Goal: Task Accomplishment & Management: Manage account settings

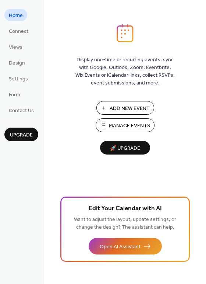
click at [103, 120] on button "Manage Events" at bounding box center [125, 125] width 59 height 14
click at [139, 124] on span "Manage Events" at bounding box center [129, 126] width 41 height 8
click at [122, 122] on span "Manage Events" at bounding box center [129, 126] width 41 height 8
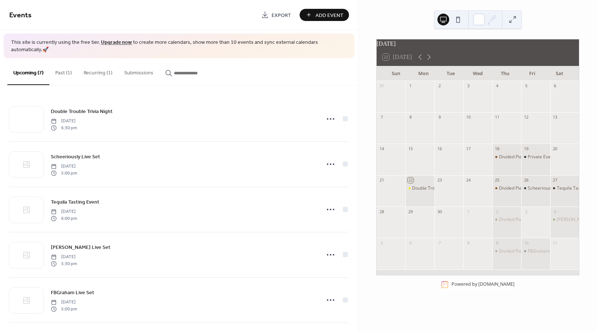
click at [98, 71] on button "Recurring (1)" at bounding box center [98, 71] width 41 height 26
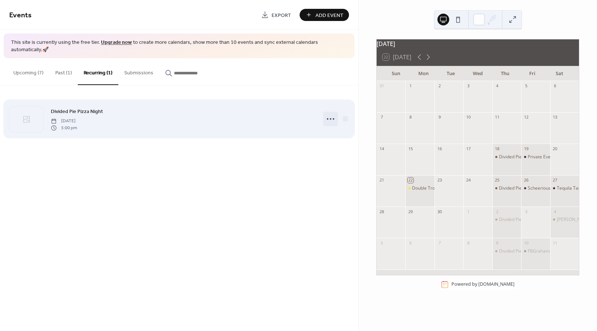
click at [333, 116] on icon at bounding box center [330, 119] width 12 height 12
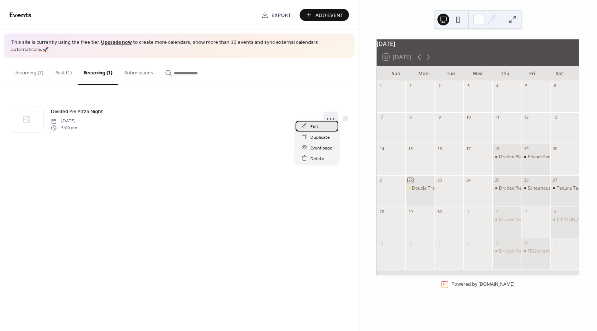
click at [321, 125] on div "Edit" at bounding box center [316, 126] width 43 height 11
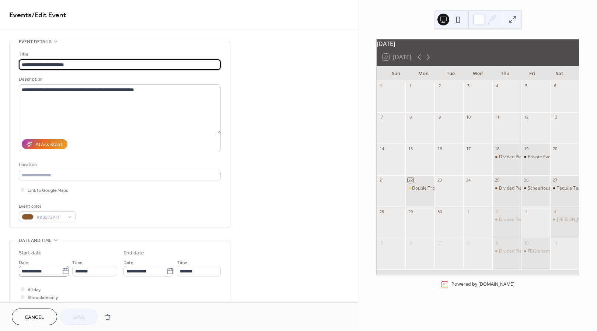
click at [63, 272] on icon at bounding box center [66, 271] width 6 height 6
click at [61, 272] on input "**********" at bounding box center [40, 271] width 43 height 11
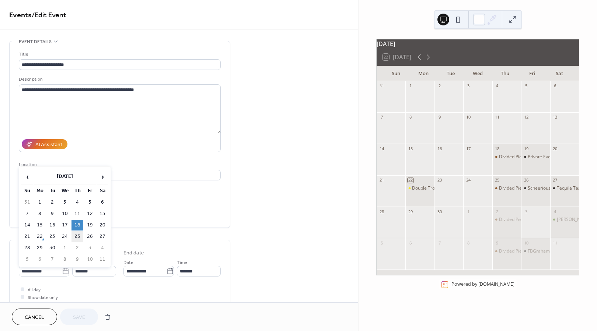
click at [79, 233] on td "25" at bounding box center [77, 236] width 12 height 11
type input "**********"
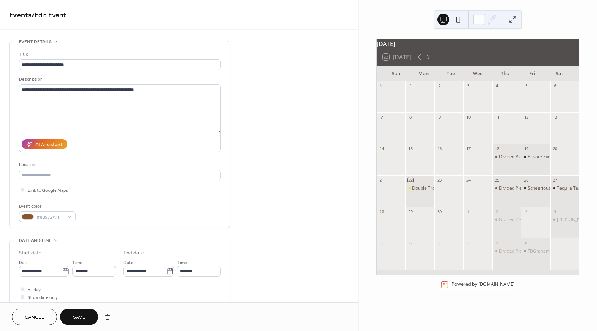
click at [80, 320] on span "Save" at bounding box center [79, 318] width 12 height 8
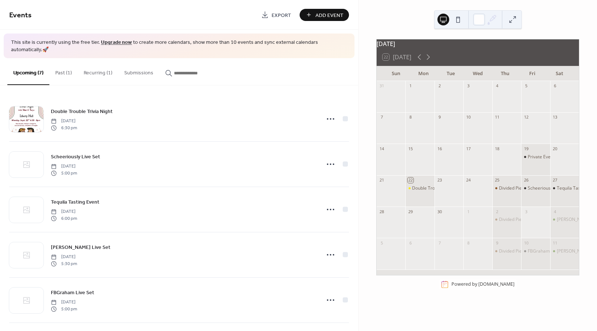
click at [59, 65] on button "Past (1)" at bounding box center [63, 71] width 28 height 26
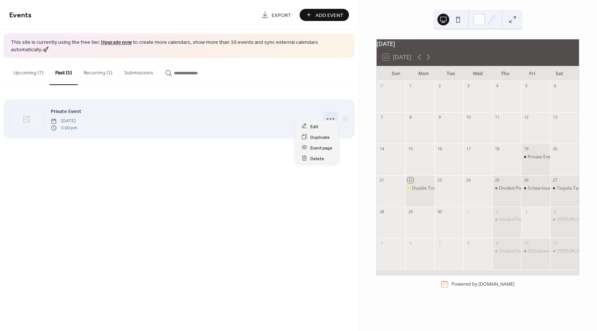
click at [331, 118] on circle at bounding box center [330, 118] width 1 height 1
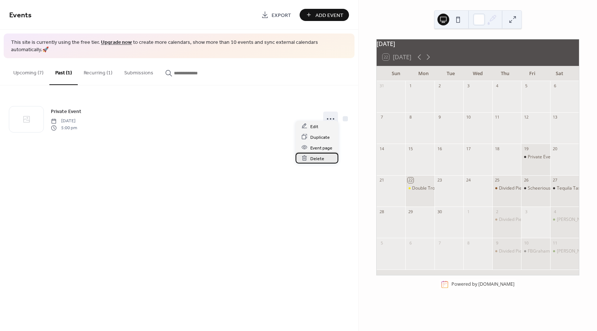
click at [318, 161] on span "Delete" at bounding box center [317, 159] width 14 height 8
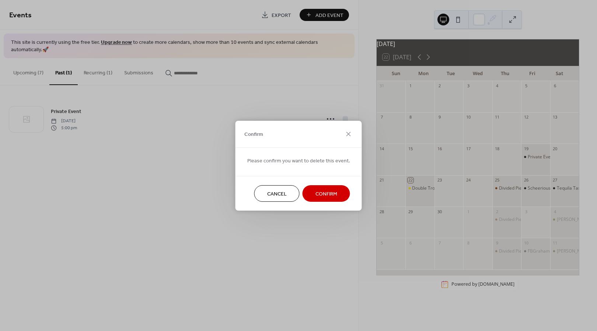
click at [322, 188] on button "Confirm" at bounding box center [326, 193] width 48 height 17
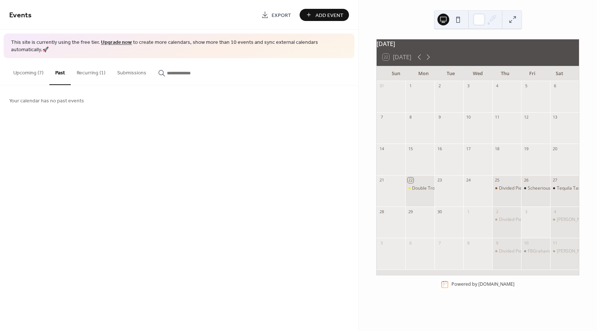
click at [31, 66] on button "Upcoming (7)" at bounding box center [28, 71] width 42 height 26
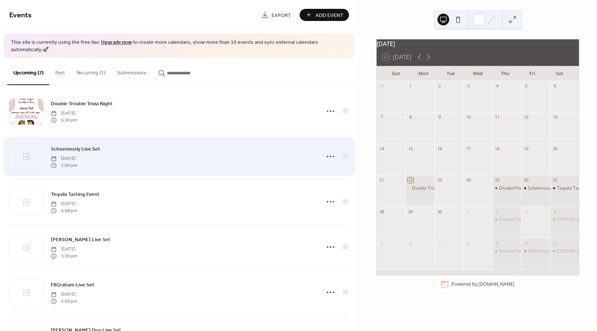
scroll to position [7, 0]
click at [329, 152] on icon at bounding box center [330, 158] width 12 height 12
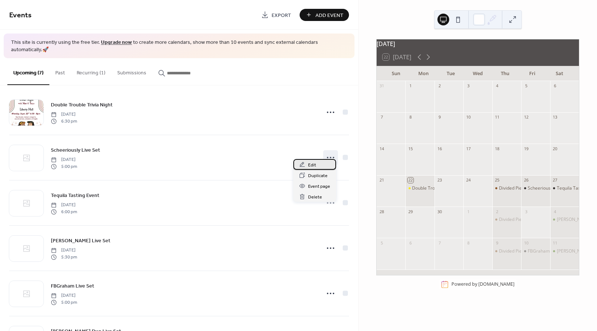
click at [313, 167] on span "Edit" at bounding box center [312, 165] width 8 height 8
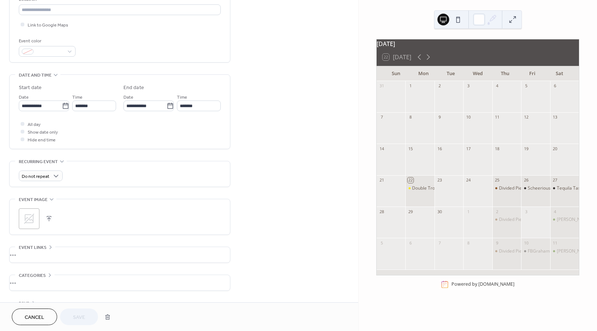
scroll to position [189, 0]
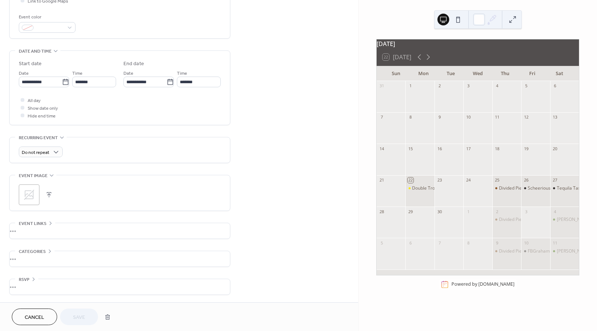
click at [46, 196] on button "button" at bounding box center [49, 195] width 10 height 10
click at [29, 196] on circle at bounding box center [29, 195] width 10 height 10
click at [49, 195] on button "button" at bounding box center [49, 195] width 10 height 10
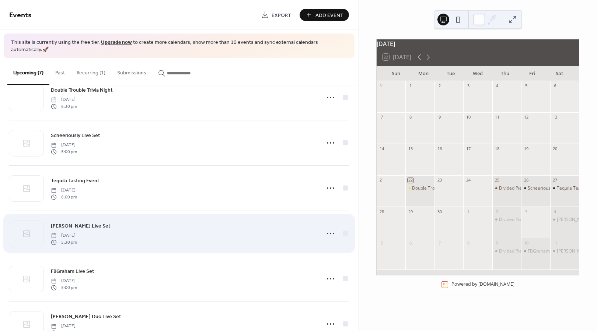
scroll to position [5, 0]
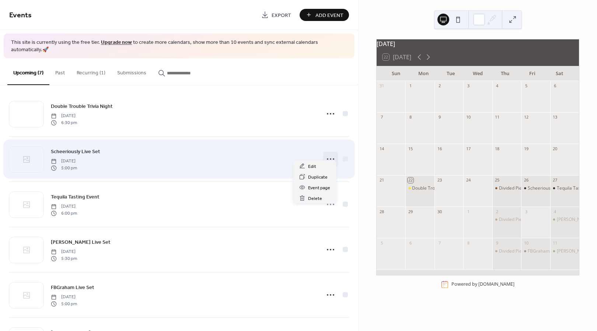
click at [327, 153] on icon at bounding box center [330, 159] width 12 height 12
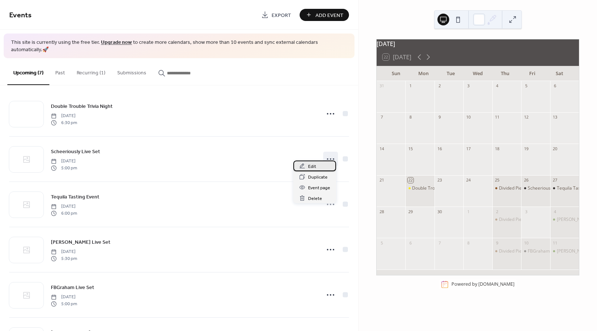
click at [305, 168] on div "Edit" at bounding box center [314, 166] width 43 height 11
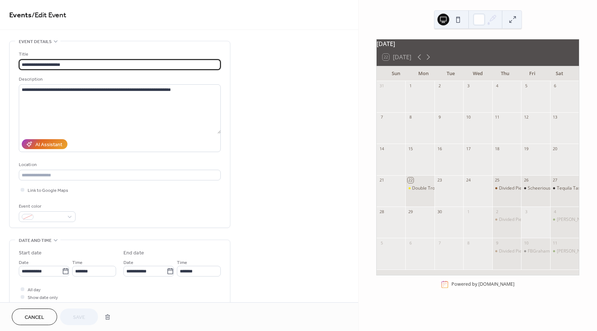
scroll to position [189, 0]
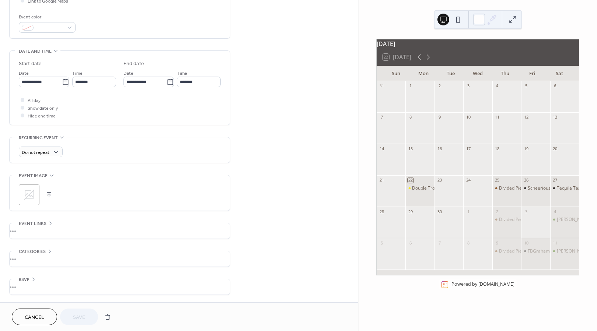
click at [49, 194] on button "button" at bounding box center [49, 195] width 10 height 10
click at [32, 193] on circle at bounding box center [29, 195] width 14 height 14
click at [459, 21] on button at bounding box center [458, 20] width 12 height 12
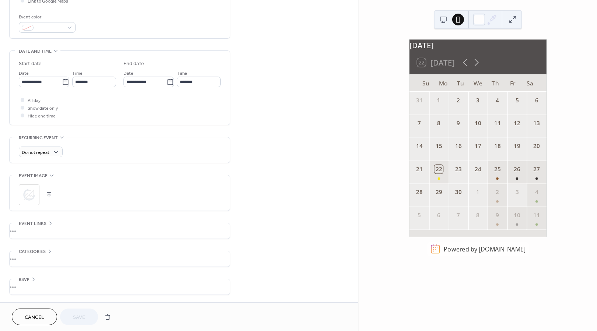
click at [441, 18] on button at bounding box center [443, 20] width 12 height 12
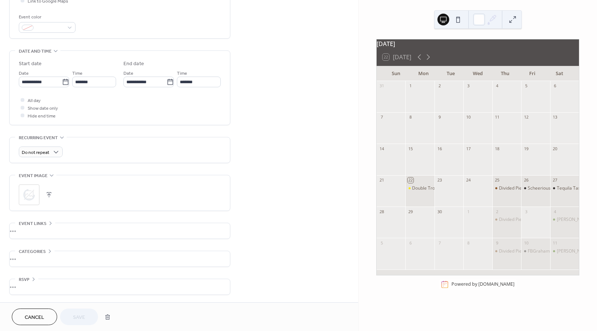
click at [460, 19] on button at bounding box center [458, 20] width 12 height 12
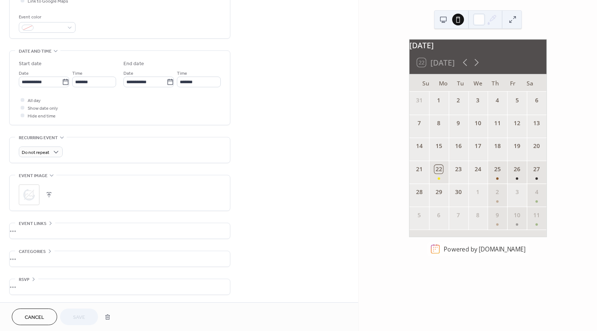
click at [509, 19] on button at bounding box center [512, 20] width 12 height 12
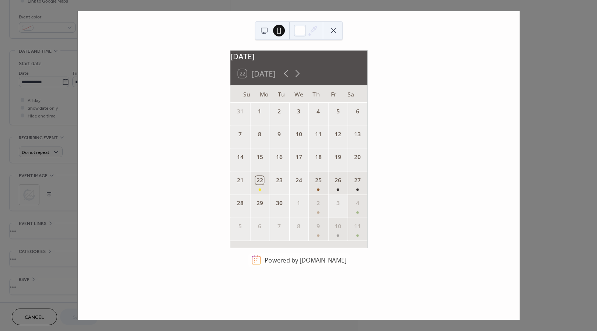
click at [335, 28] on button at bounding box center [333, 31] width 12 height 12
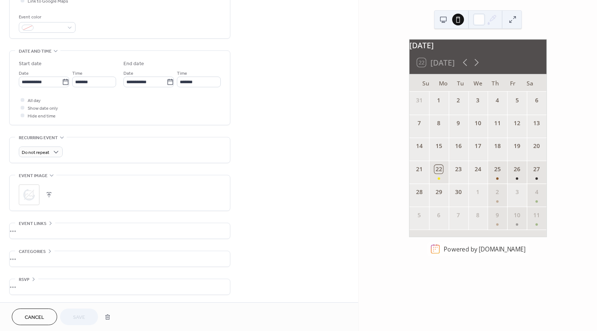
click at [442, 21] on button at bounding box center [443, 20] width 12 height 12
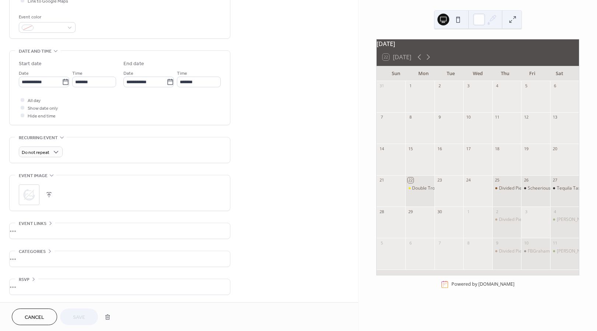
click at [34, 252] on div "•••" at bounding box center [120, 258] width 220 height 15
click at [34, 252] on span "Categories" at bounding box center [32, 252] width 27 height 8
click at [35, 251] on div "•••" at bounding box center [120, 258] width 220 height 15
click at [43, 248] on span "Categories" at bounding box center [32, 252] width 27 height 8
drag, startPoint x: 42, startPoint y: 221, endPoint x: 47, endPoint y: 190, distance: 31.7
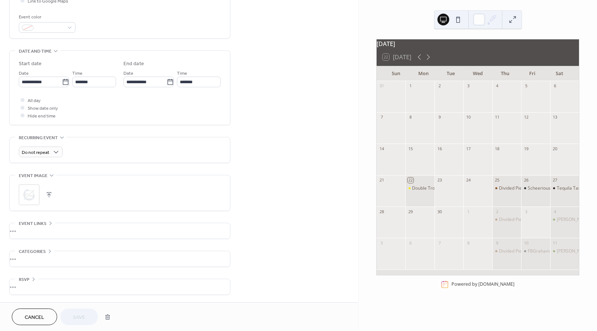
click at [42, 221] on span "Event links" at bounding box center [33, 224] width 28 height 8
click at [48, 190] on button "button" at bounding box center [49, 195] width 10 height 10
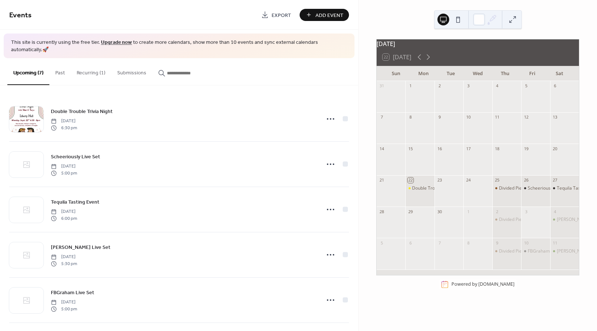
scroll to position [8, 0]
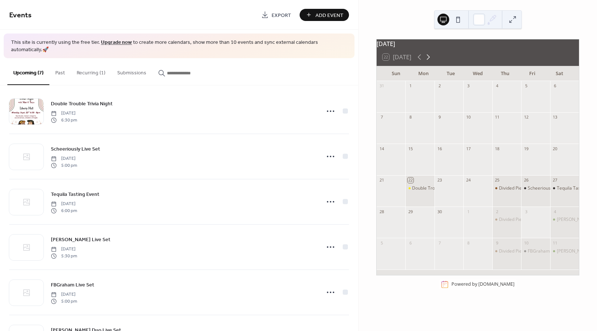
click at [428, 60] on icon at bounding box center [427, 58] width 3 height 6
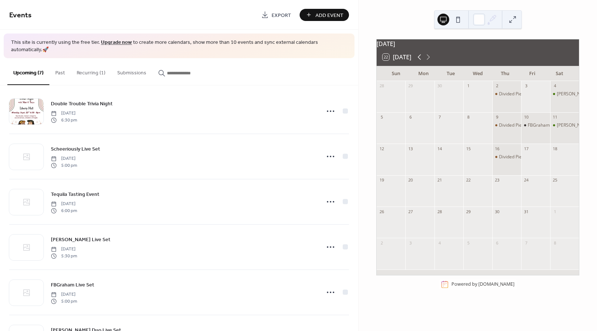
click at [420, 61] on icon at bounding box center [419, 57] width 9 height 9
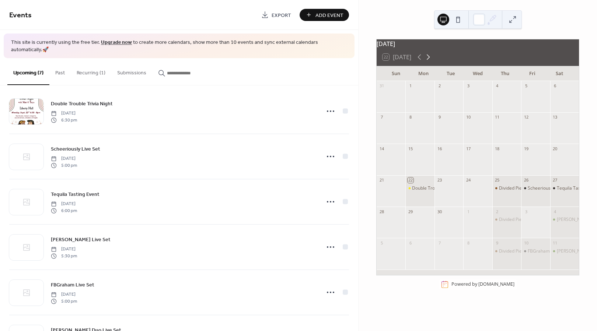
click at [430, 60] on icon at bounding box center [427, 58] width 3 height 6
